Goal: Browse casually: Explore the website without a specific task or goal

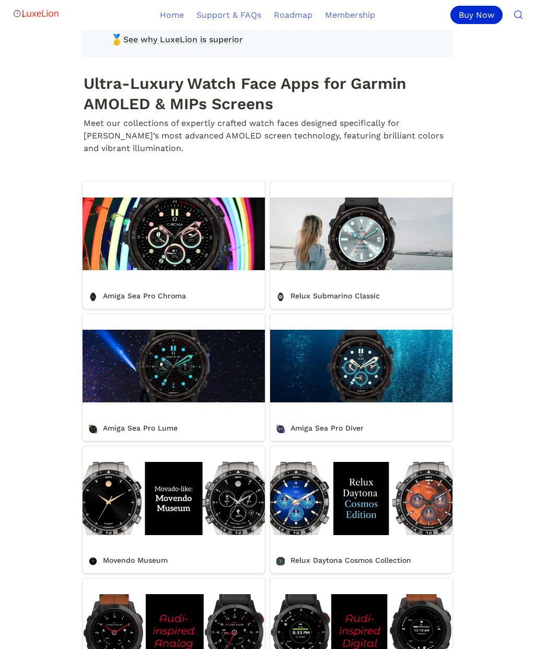
scroll to position [314, 0]
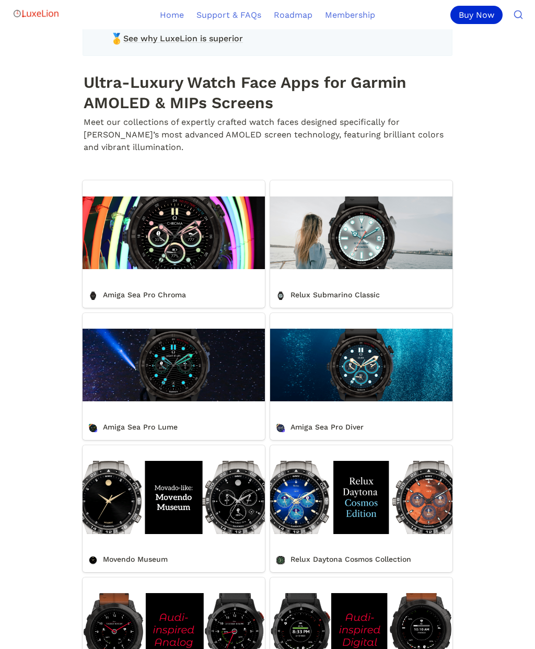
click at [368, 266] on link "Relux Submarino Classic" at bounding box center [361, 244] width 182 height 127
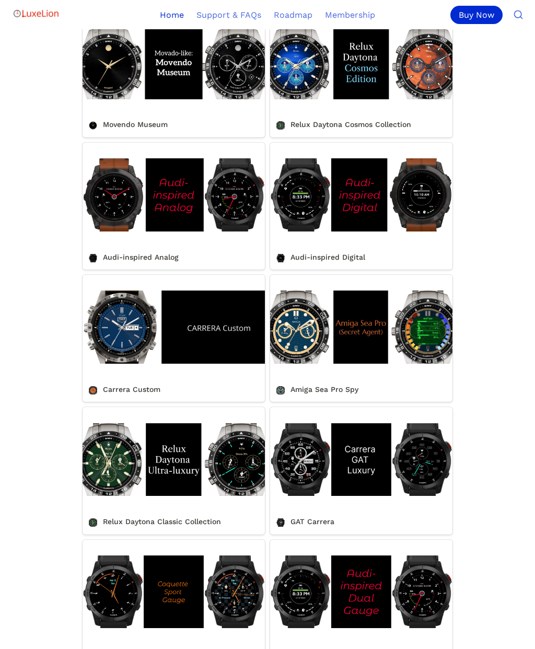
scroll to position [746, 0]
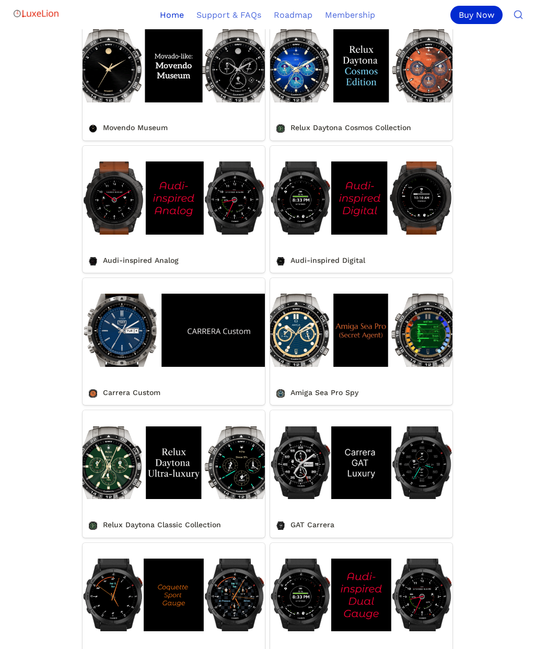
click at [99, 87] on link "Movendo Museum" at bounding box center [174, 77] width 182 height 127
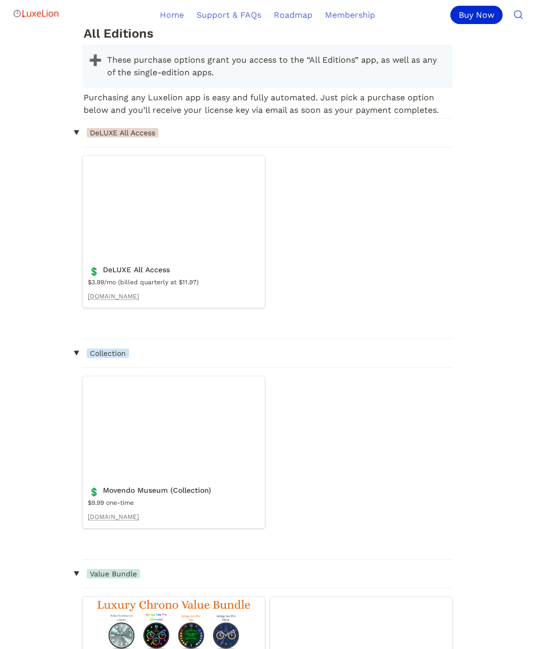
scroll to position [1168, 0]
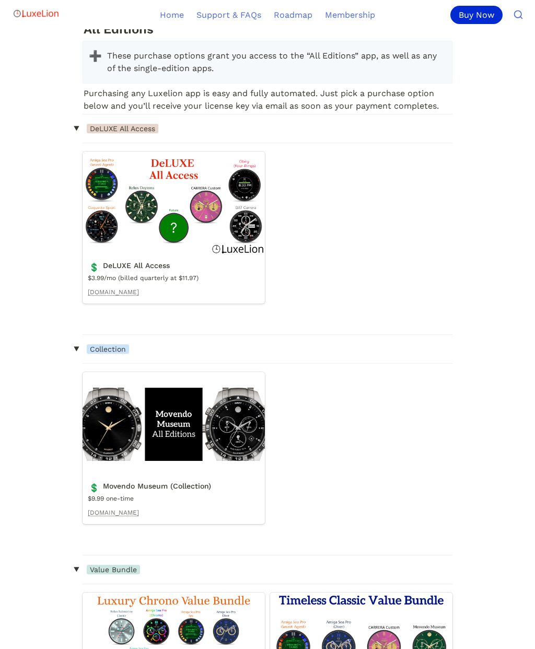
click at [209, 209] on link "DeLUXE All Access" at bounding box center [174, 227] width 182 height 152
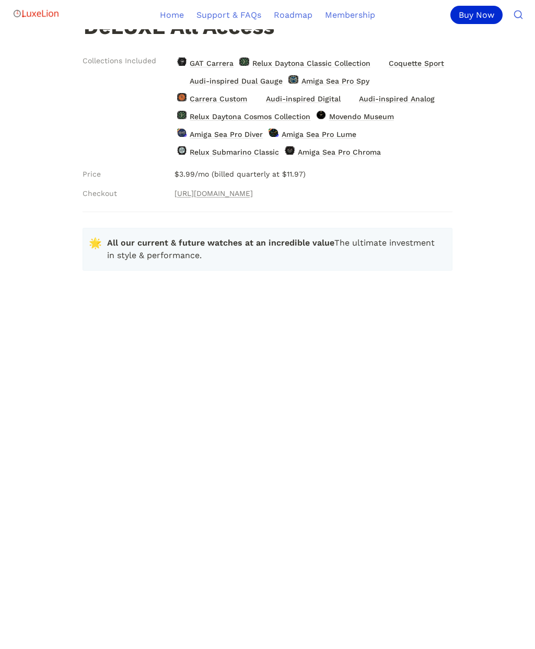
scroll to position [253, 0]
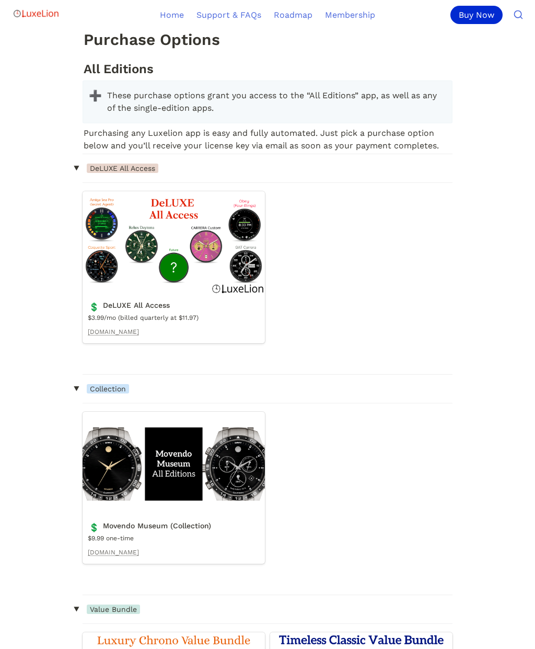
scroll to position [1127, 0]
